Goal: Task Accomplishment & Management: Manage account settings

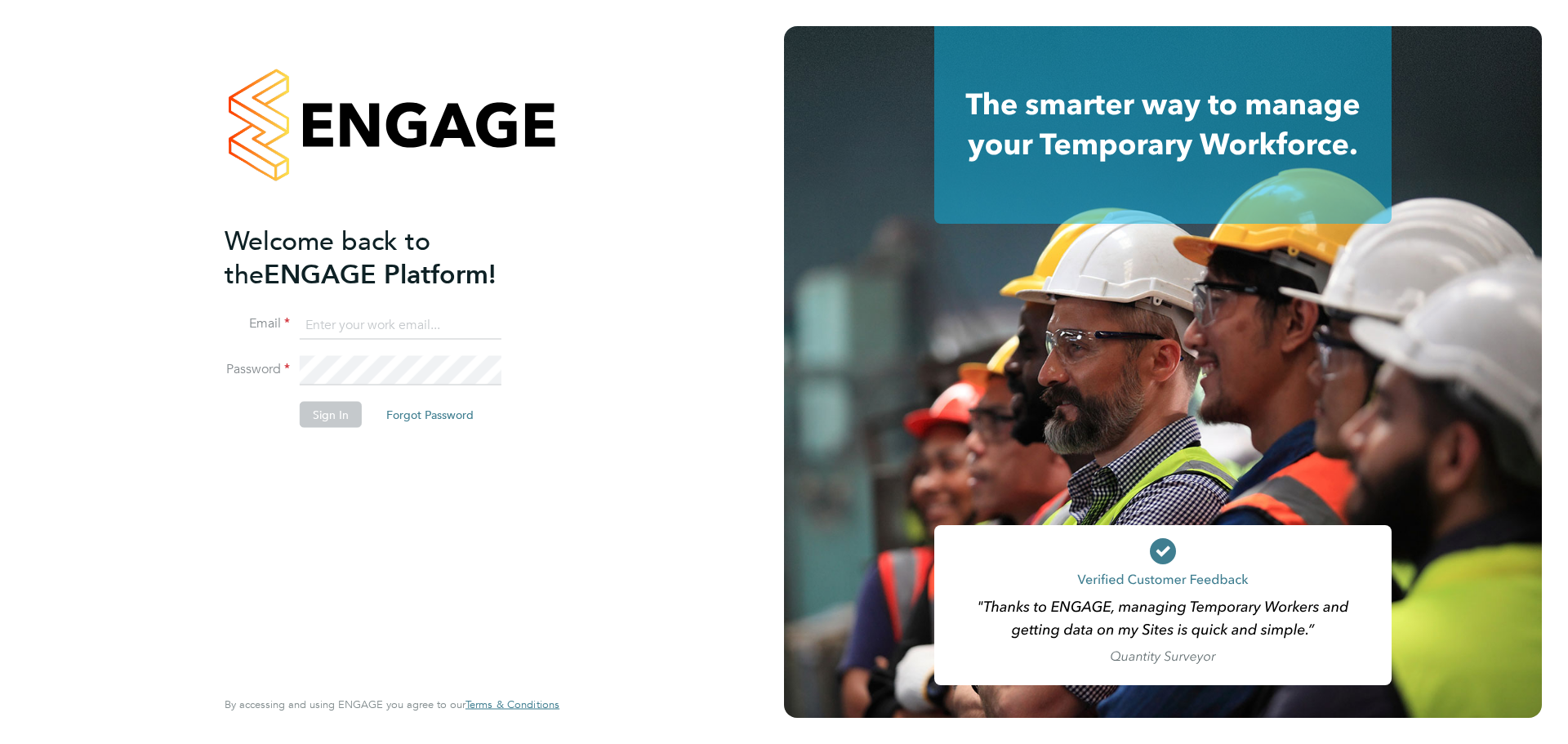
type input "fletcher.melhuish@vistry.co.uk"
click at [353, 417] on button "Sign In" at bounding box center [330, 413] width 62 height 26
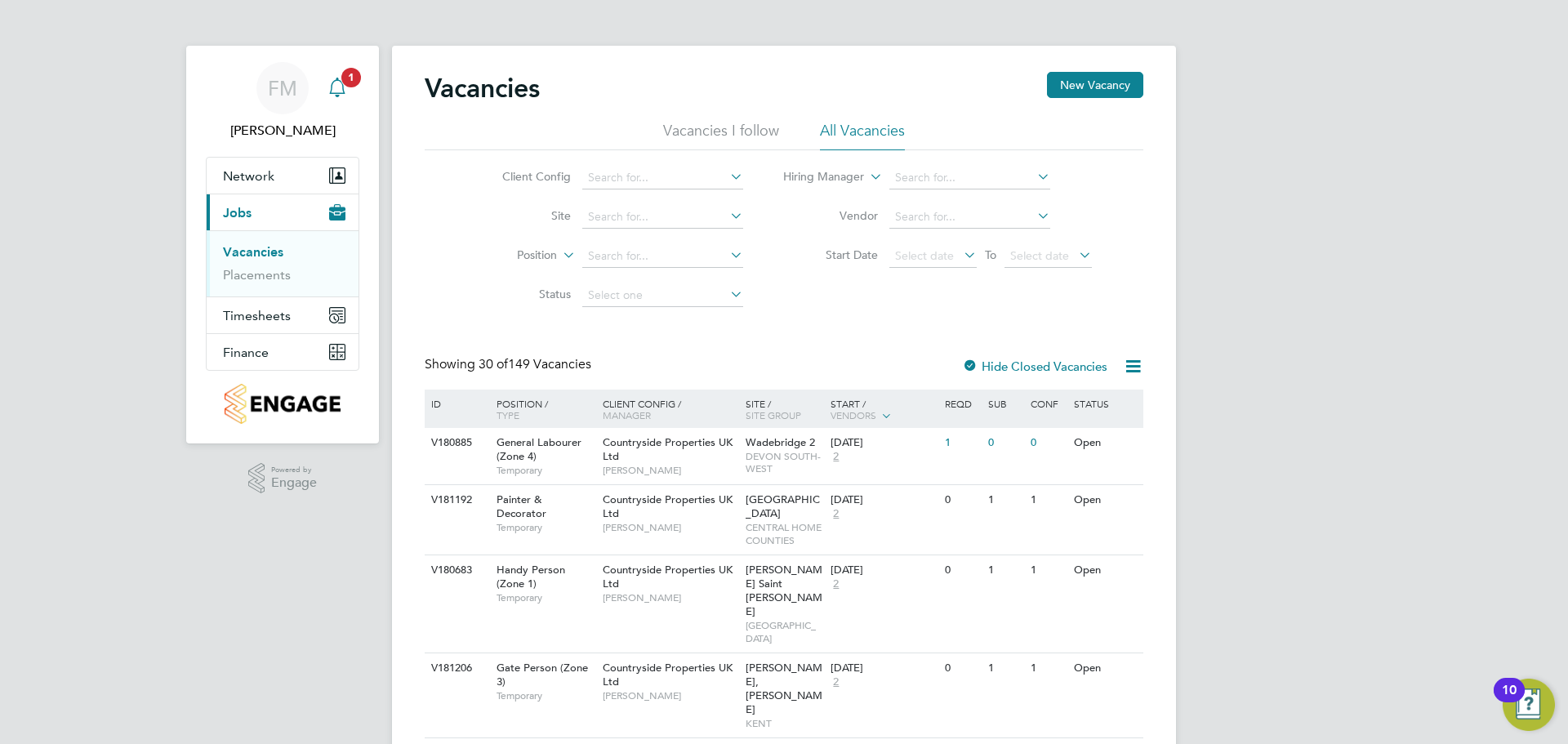
click at [337, 83] on icon "Main navigation" at bounding box center [337, 87] width 19 height 19
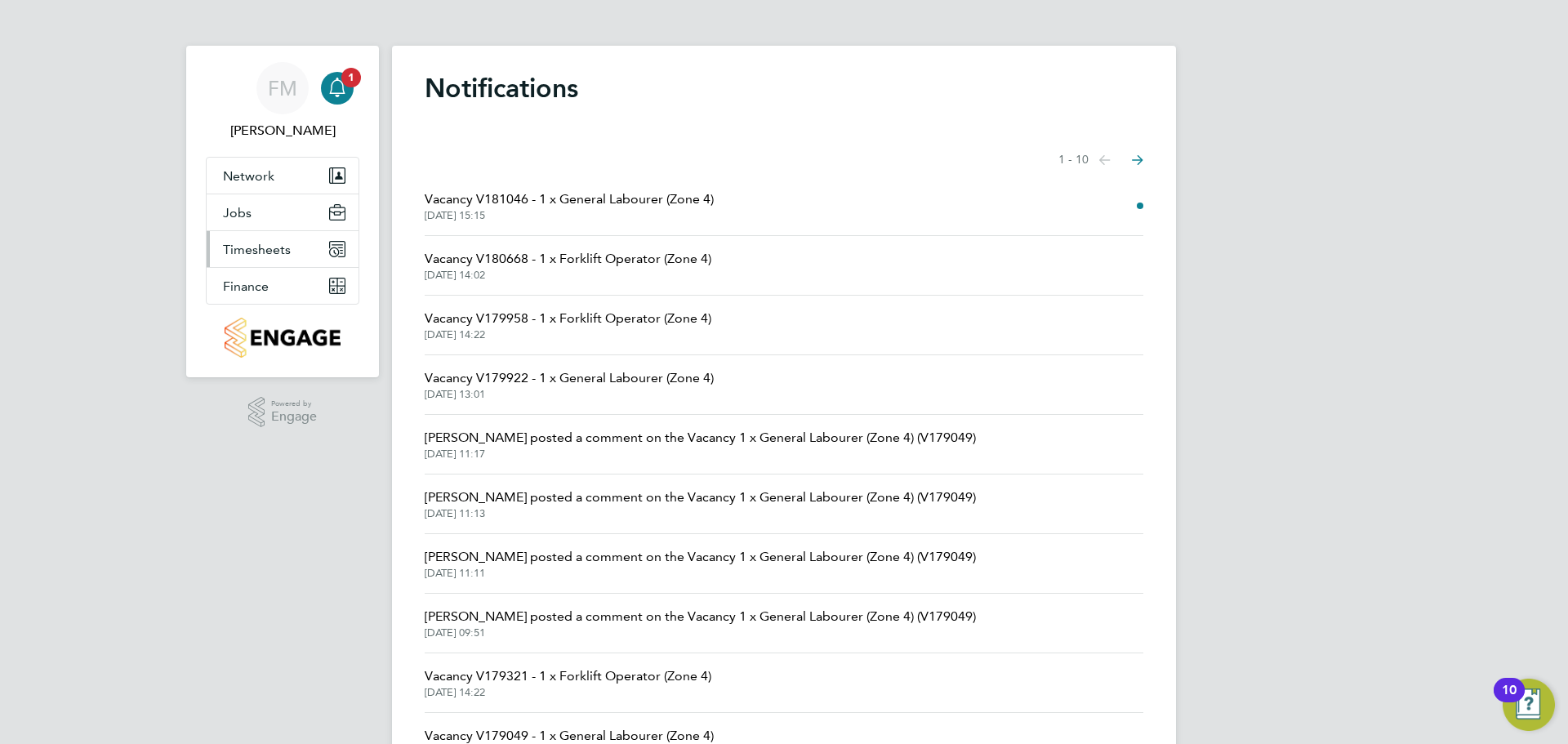
click at [323, 260] on button "Timesheets" at bounding box center [282, 249] width 152 height 36
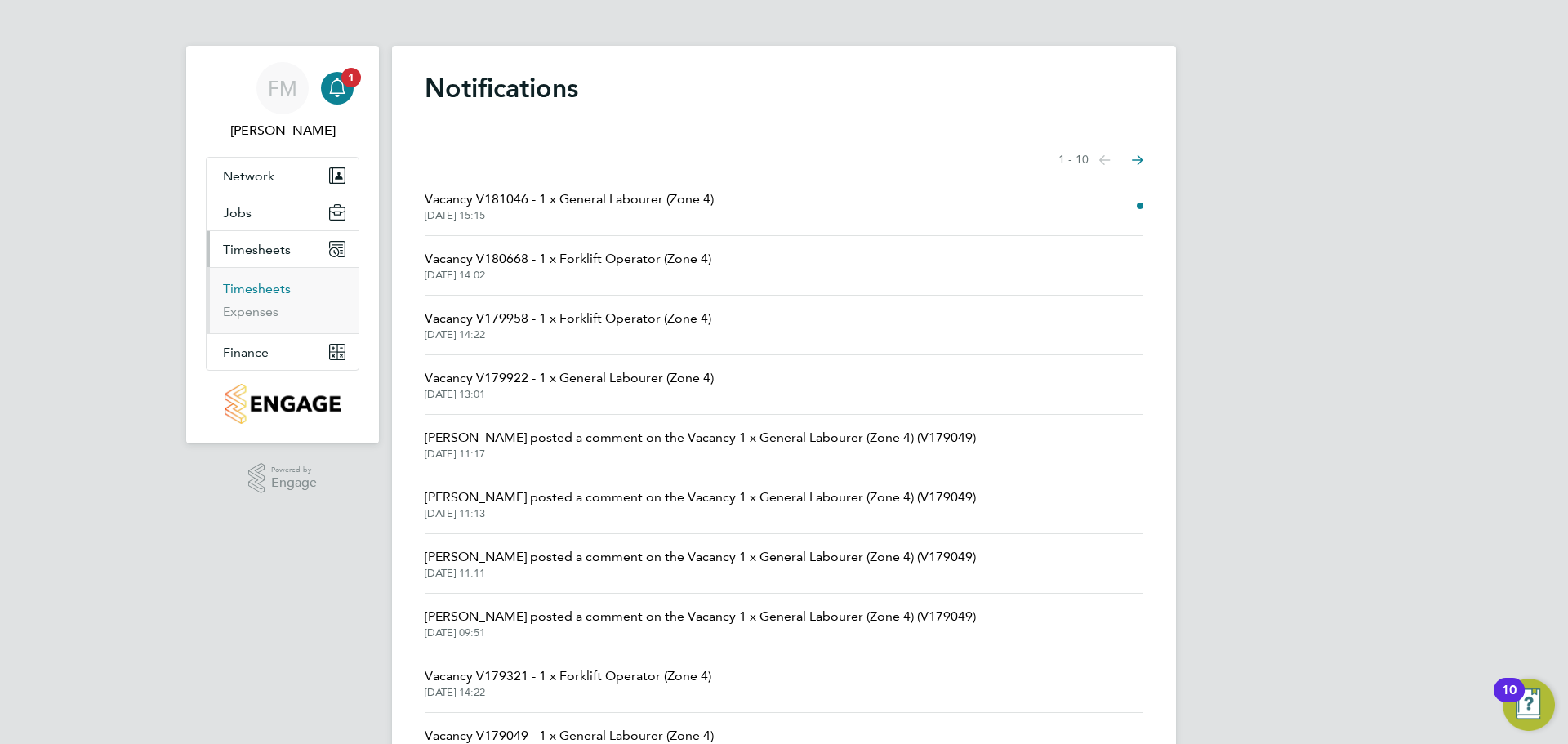
click at [280, 285] on link "Timesheets" at bounding box center [257, 288] width 68 height 16
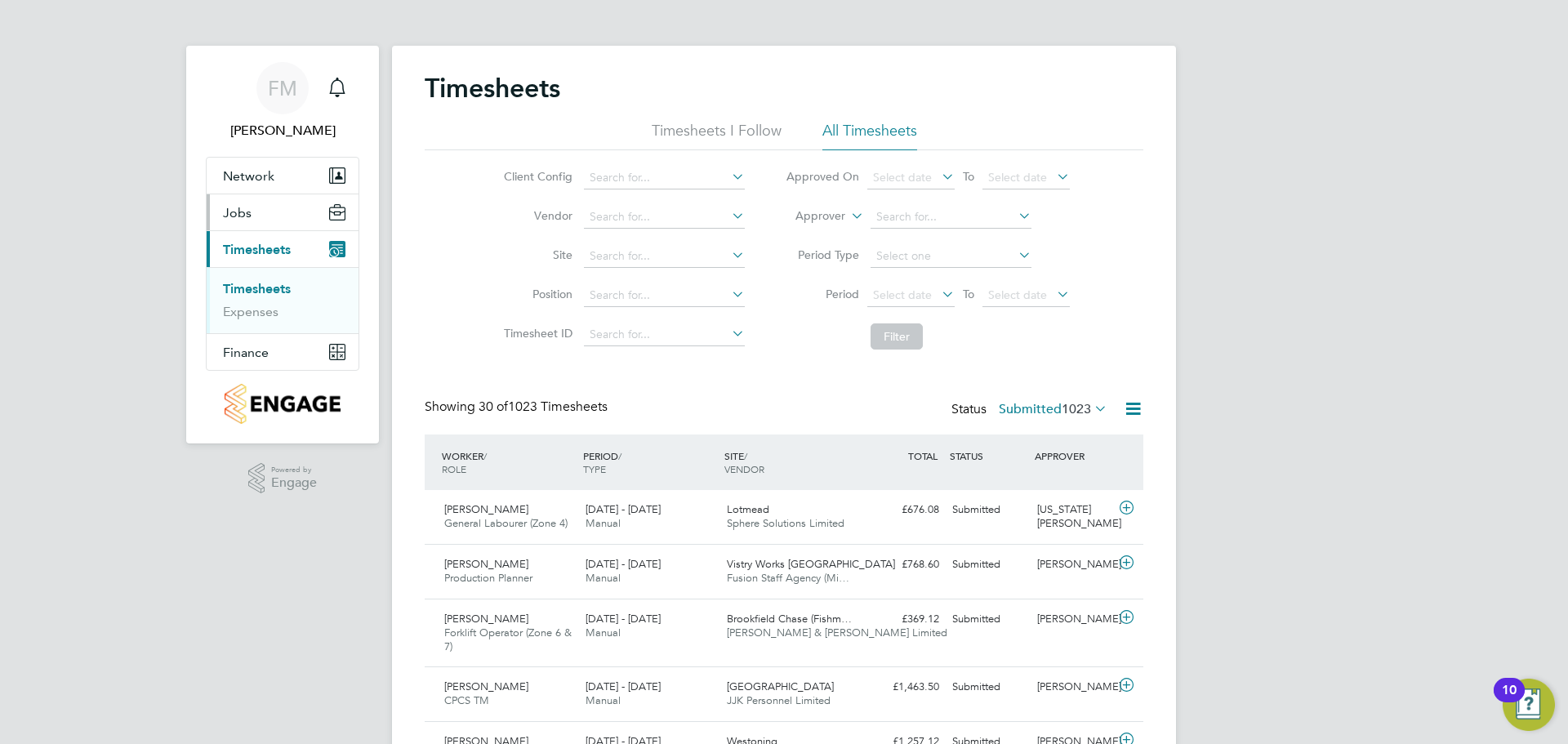
click at [316, 227] on button "Jobs" at bounding box center [282, 212] width 152 height 36
click at [271, 281] on link "Placements" at bounding box center [257, 274] width 68 height 16
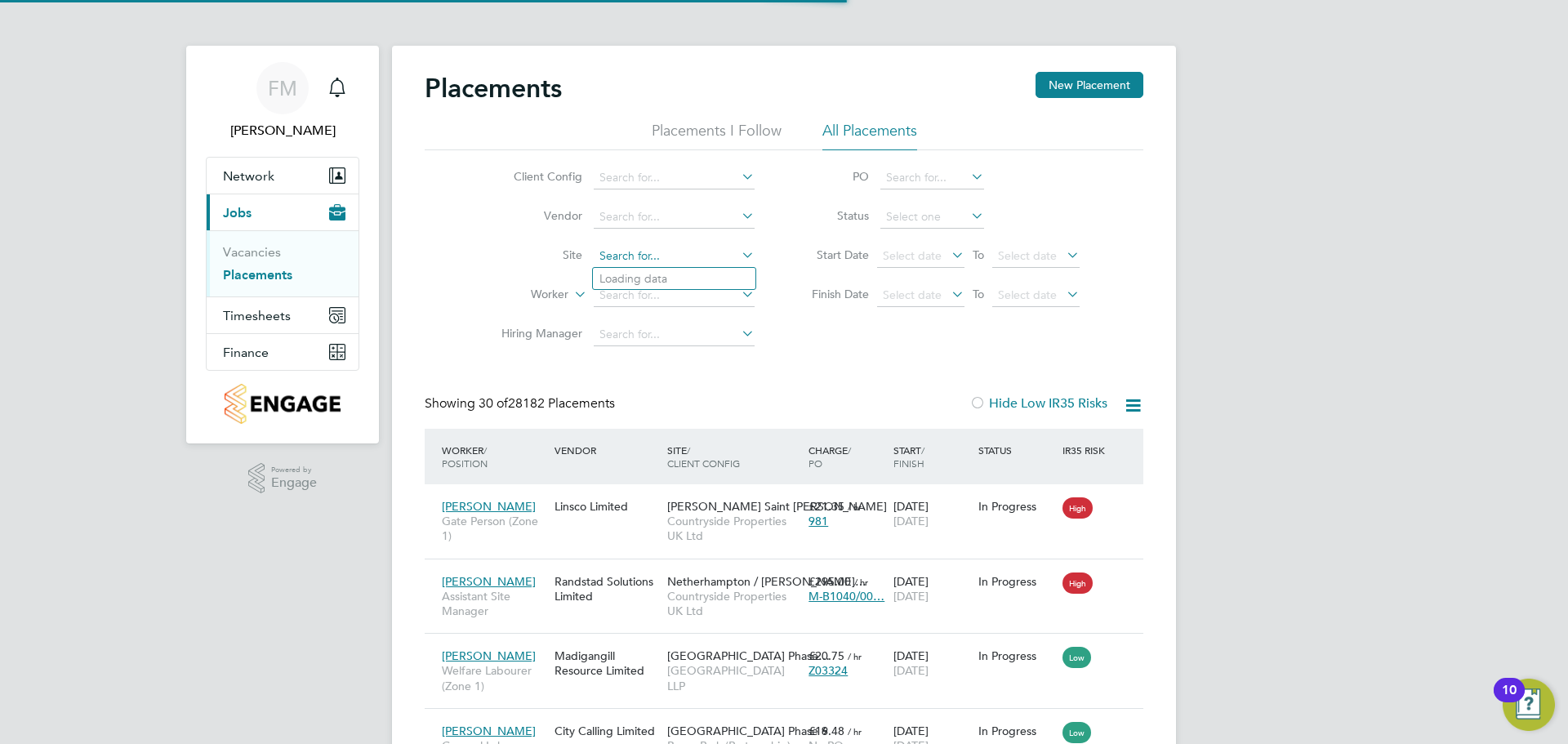
click at [638, 260] on input at bounding box center [674, 256] width 161 height 23
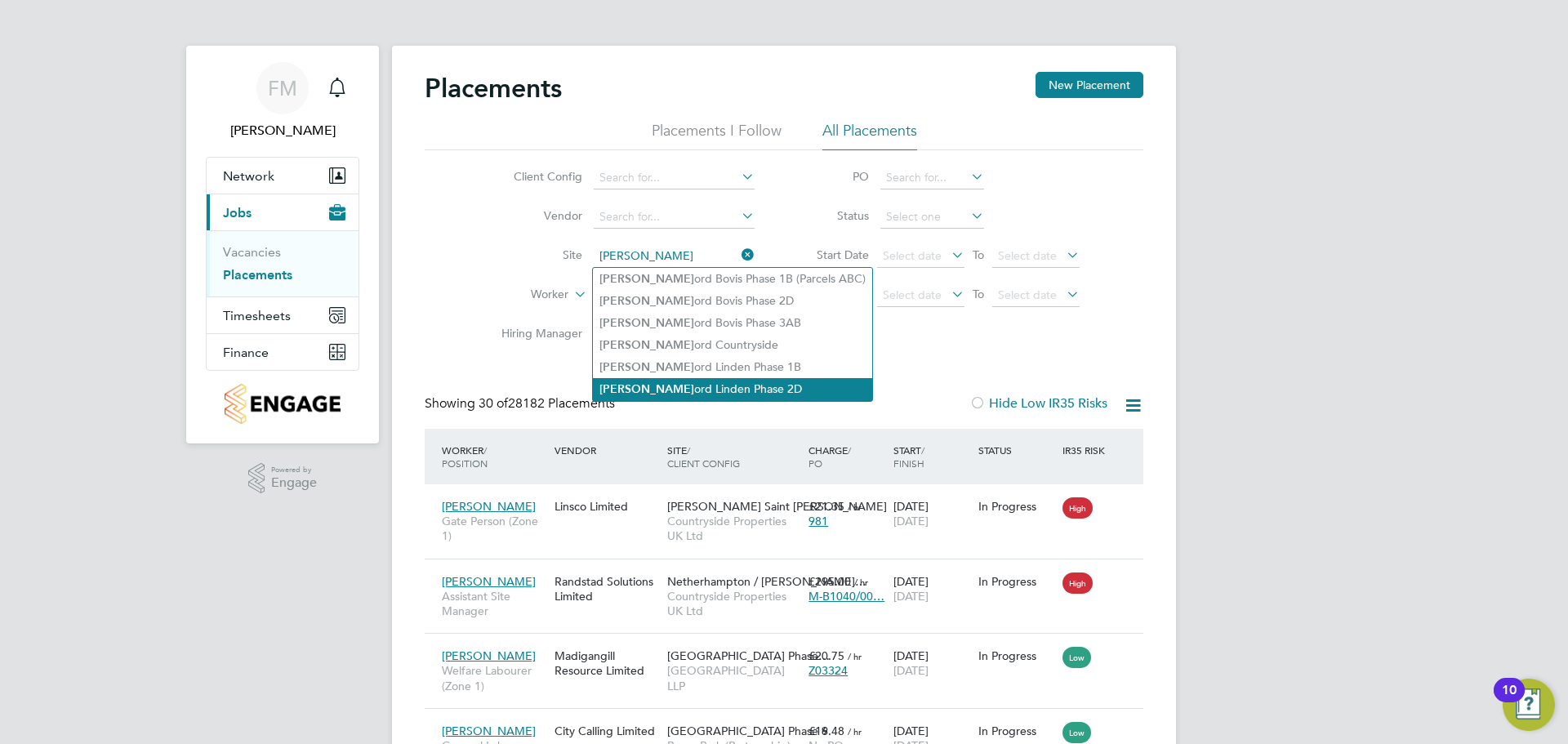
click at [772, 385] on li "Sherf ord Linden Phase 2D" at bounding box center [732, 389] width 279 height 22
type input "Sherford Linden Phase 2D"
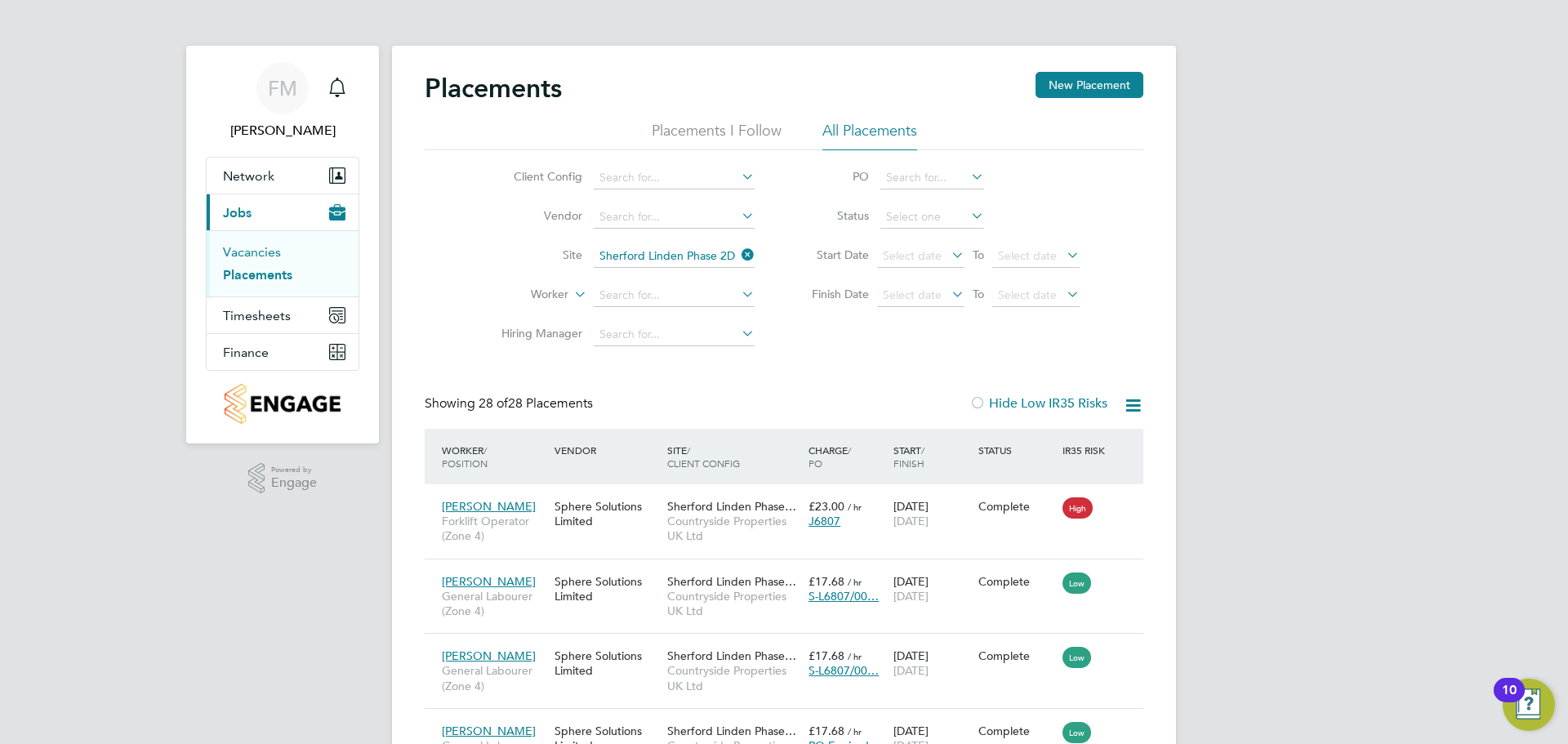
click at [273, 252] on link "Vacancies" at bounding box center [252, 251] width 58 height 16
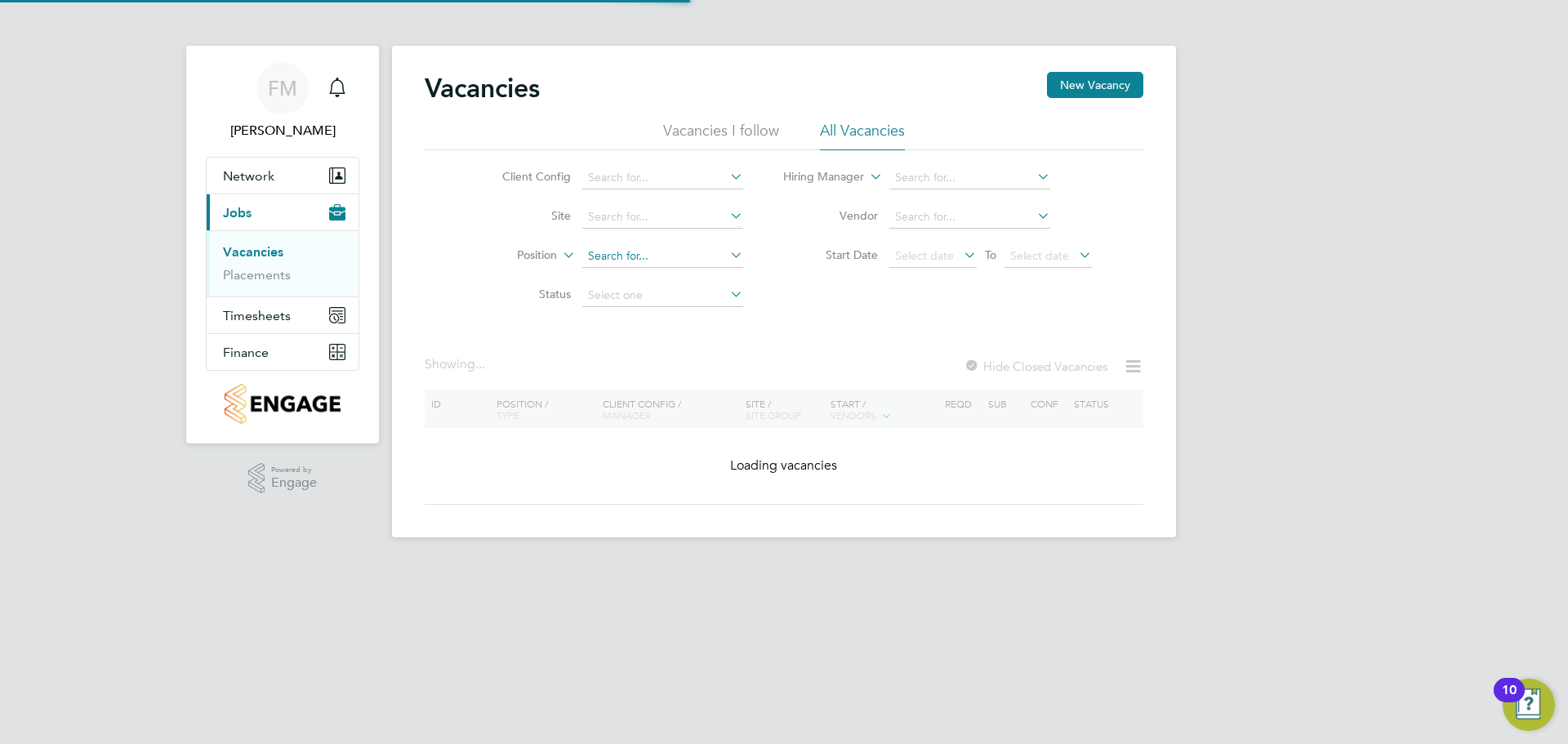
click at [644, 262] on input at bounding box center [662, 256] width 161 height 23
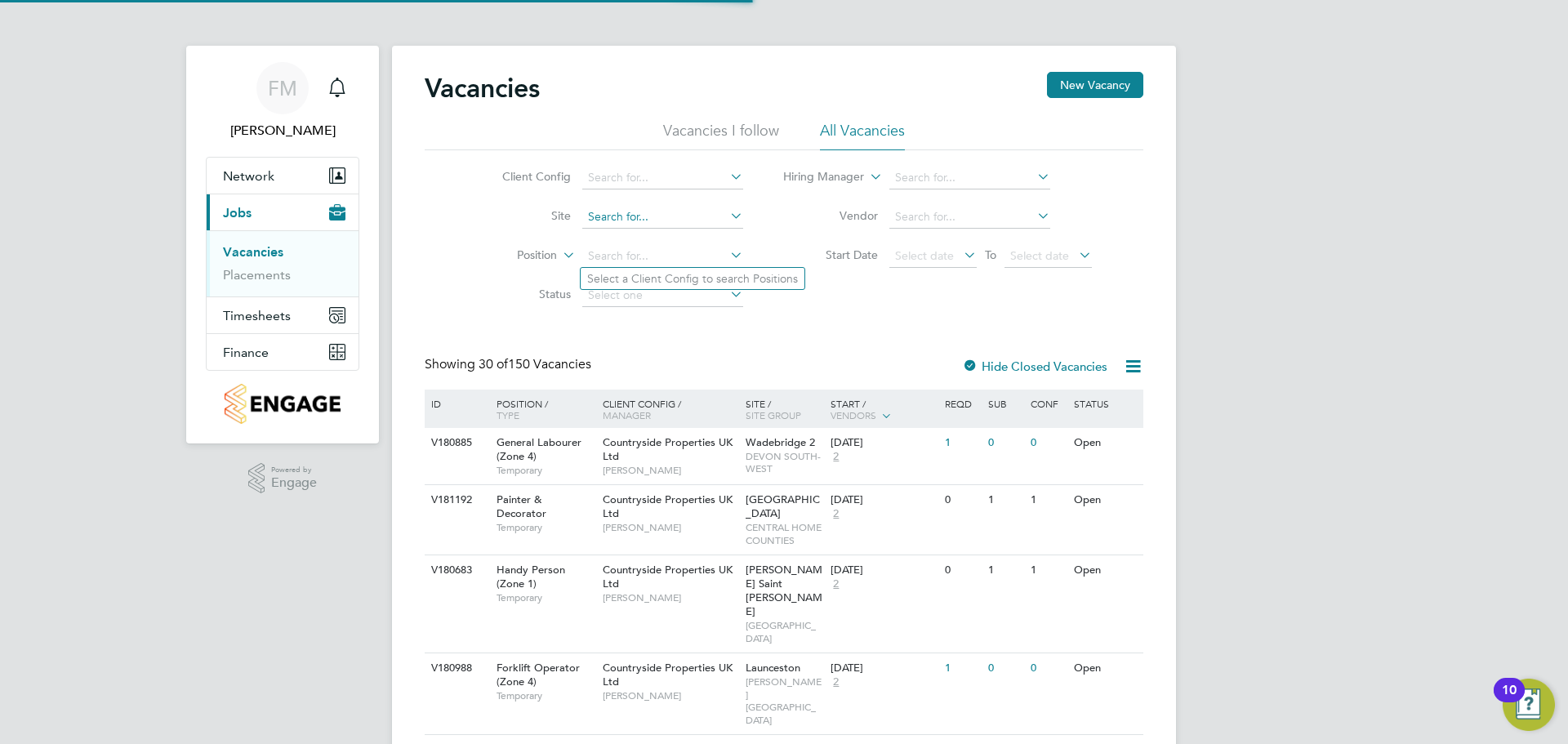
click at [659, 226] on input at bounding box center [662, 216] width 161 height 23
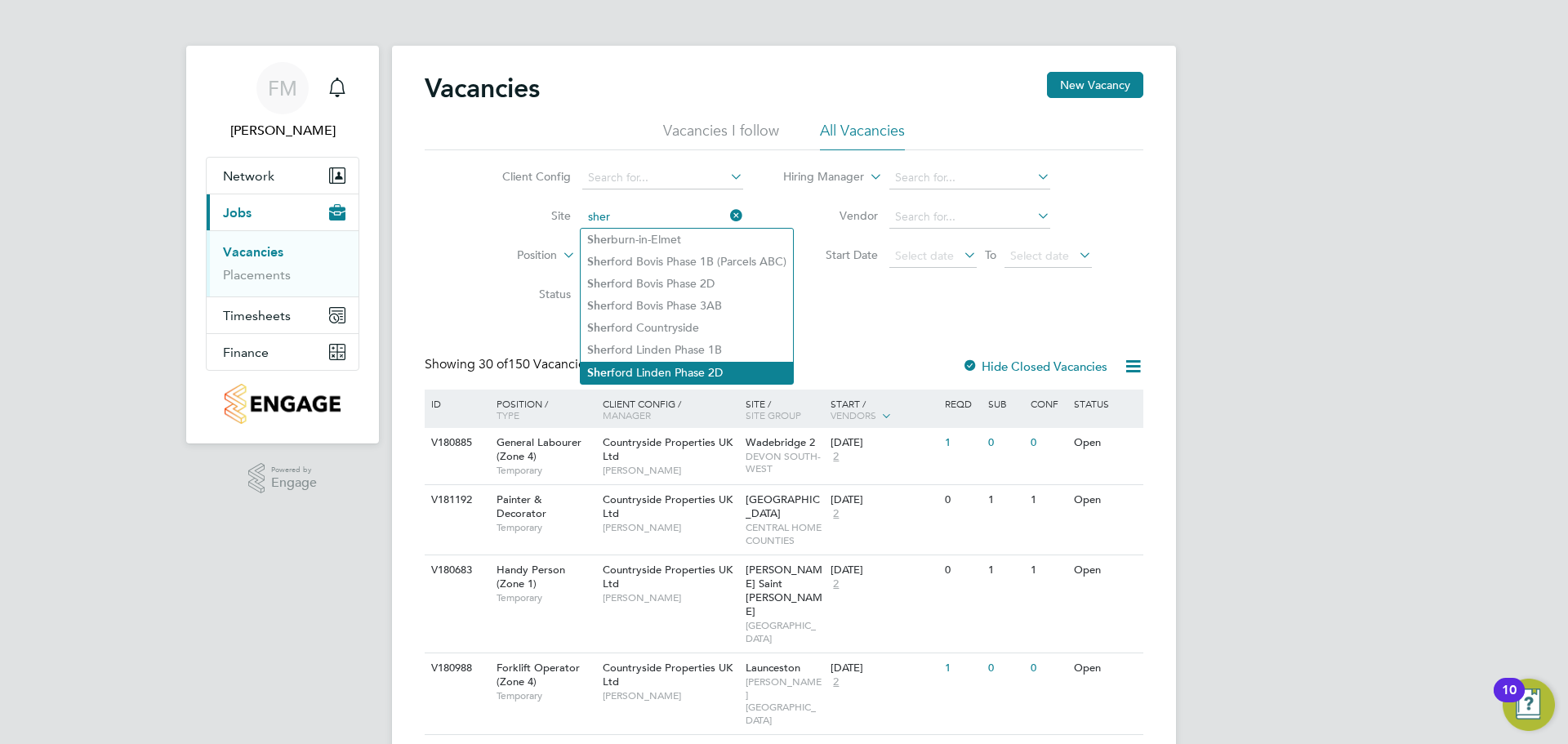
click at [747, 366] on li "Sher ford Linden Phase 2D" at bounding box center [686, 373] width 213 height 22
type input "Sherford Linden Phase 2D"
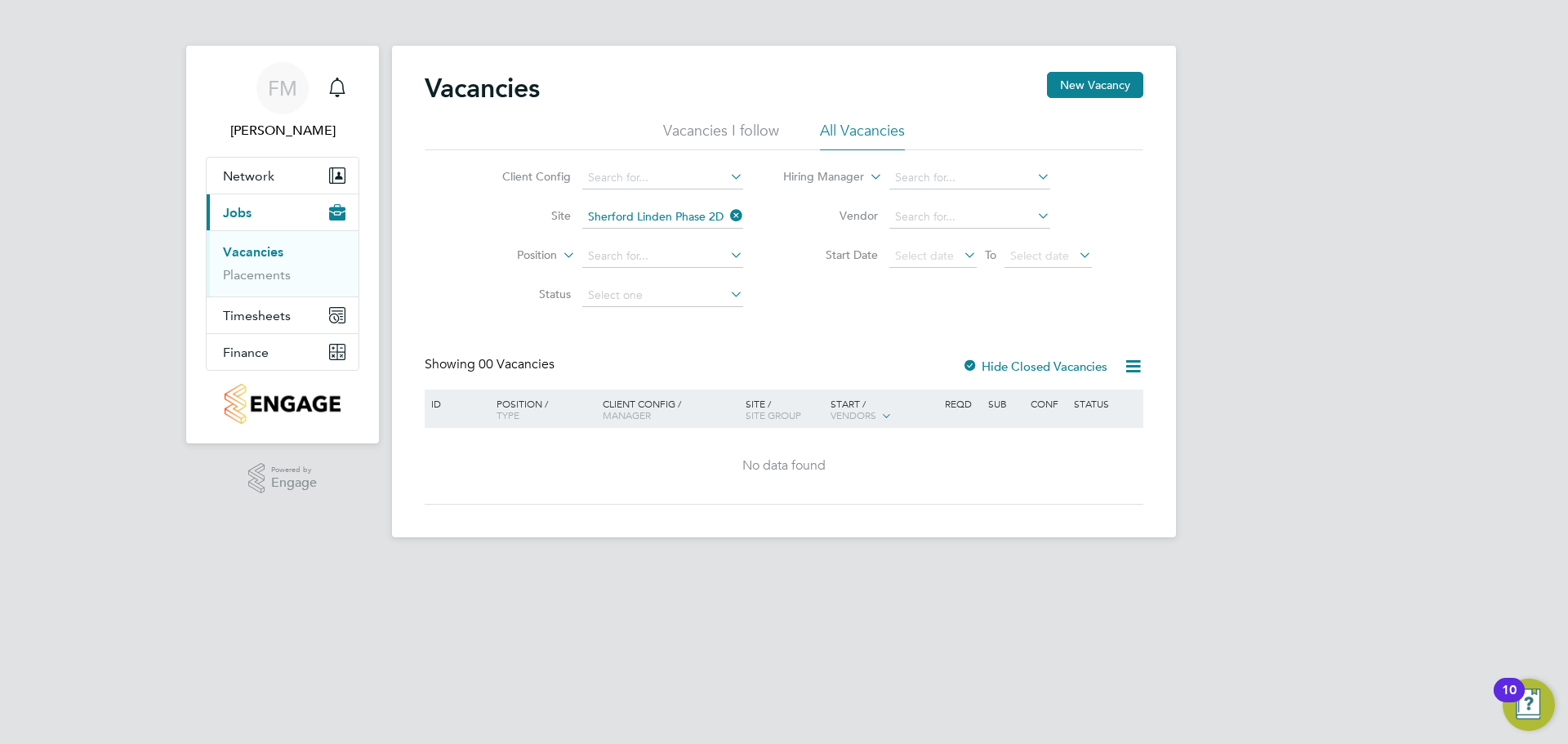
click at [1008, 365] on label "Hide Closed Vacancies" at bounding box center [1036, 366] width 146 height 16
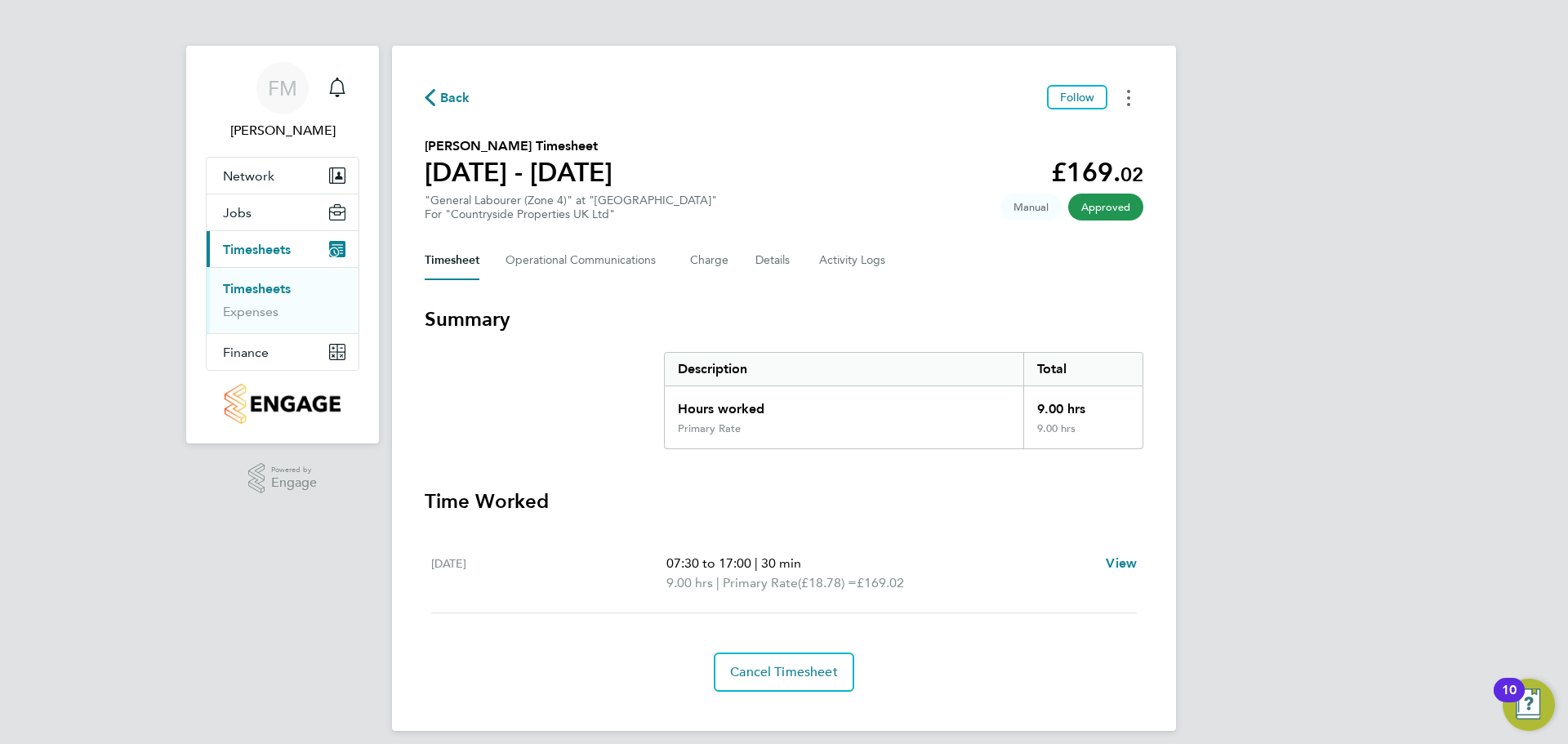
click at [1137, 99] on button "Timesheets Menu" at bounding box center [1129, 97] width 29 height 25
click at [949, 271] on div "Timesheet Operational Communications Charge Details Activity Logs" at bounding box center [784, 261] width 719 height 40
click at [1124, 562] on span "View" at bounding box center [1122, 563] width 31 height 16
select select "30"
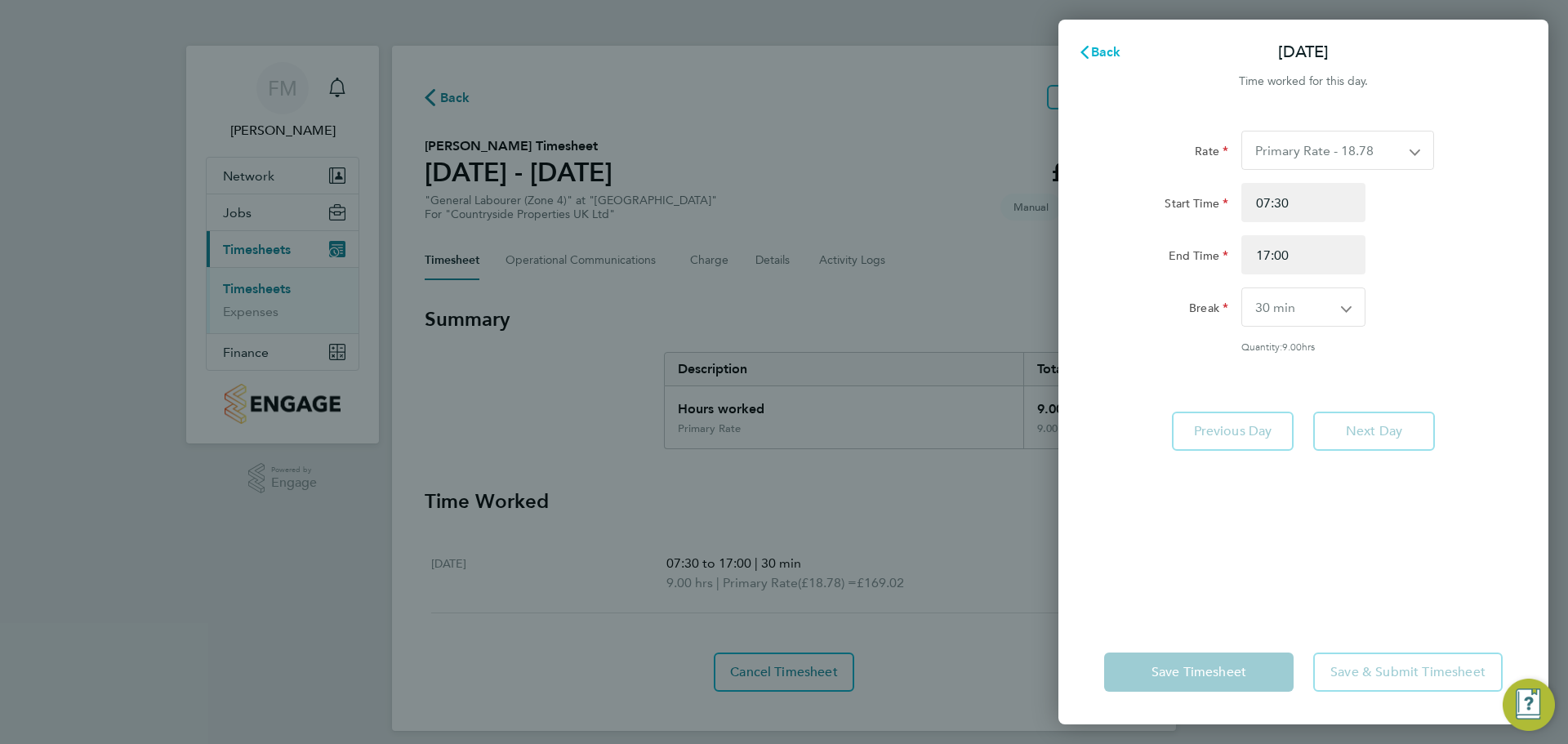
click at [1090, 48] on icon "button" at bounding box center [1084, 52] width 13 height 13
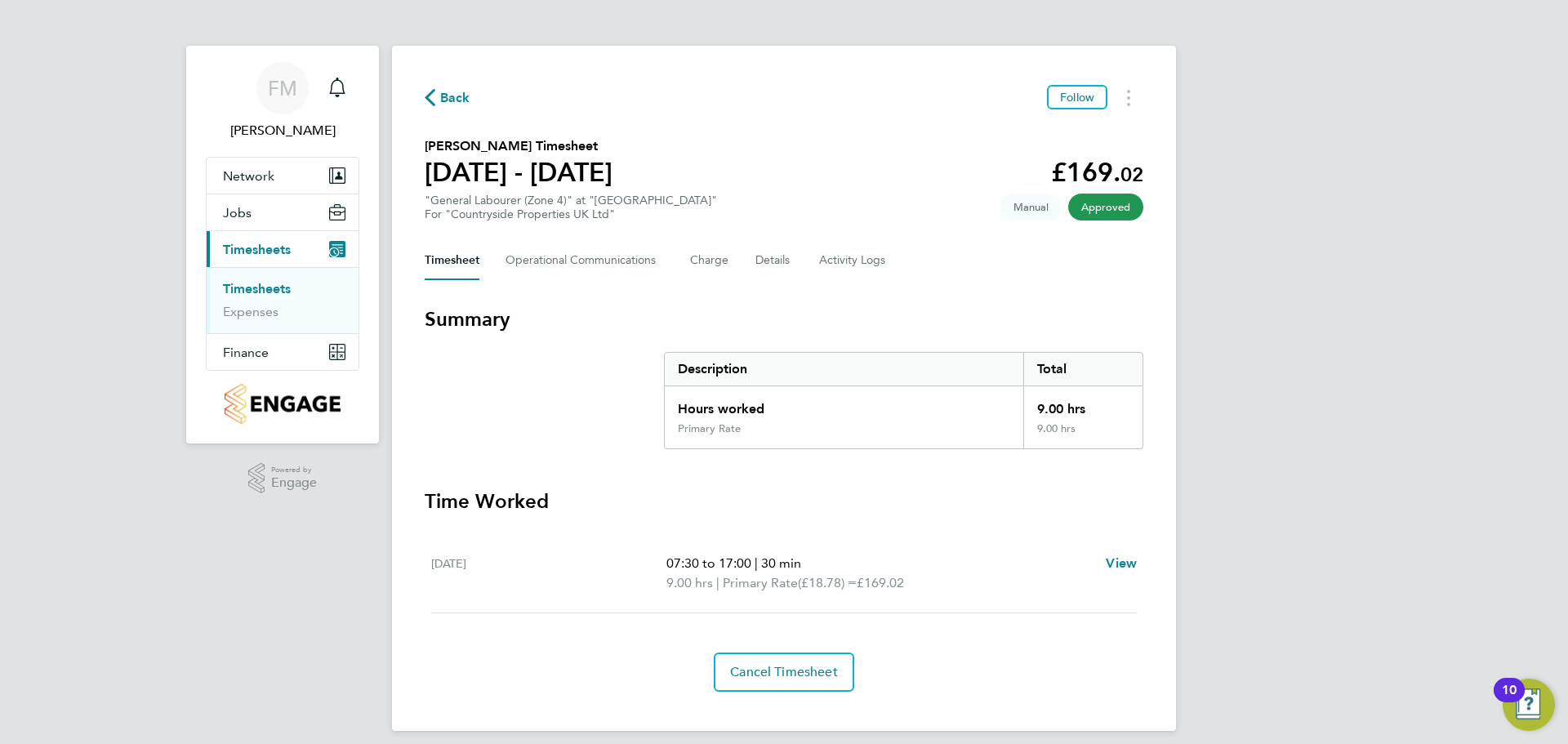
click at [1118, 203] on span "Approved" at bounding box center [1106, 206] width 76 height 27
drag, startPoint x: 1028, startPoint y: 217, endPoint x: 1028, endPoint y: 205, distance: 12.0
click at [1028, 216] on span "Manual" at bounding box center [1031, 206] width 62 height 27
click at [1028, 205] on span "Manual" at bounding box center [1031, 206] width 62 height 27
